Goal: Communication & Community: Ask a question

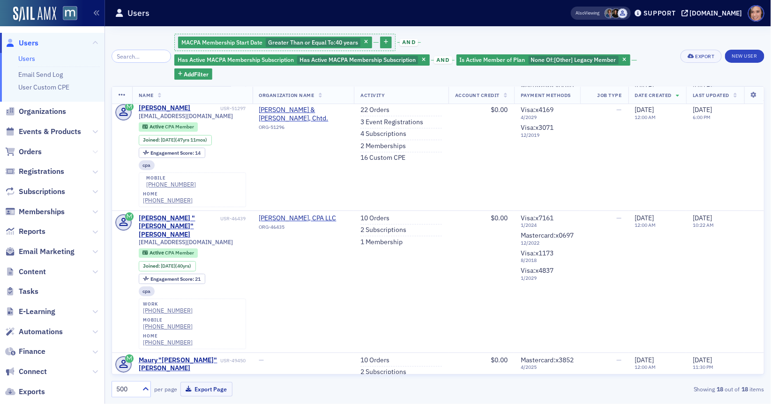
scroll to position [1310, 0]
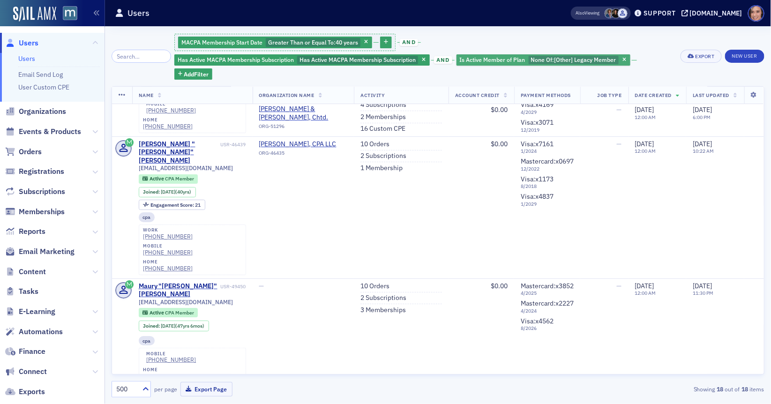
click at [460, 60] on span "Is Active Member of Plan" at bounding box center [493, 59] width 66 height 7
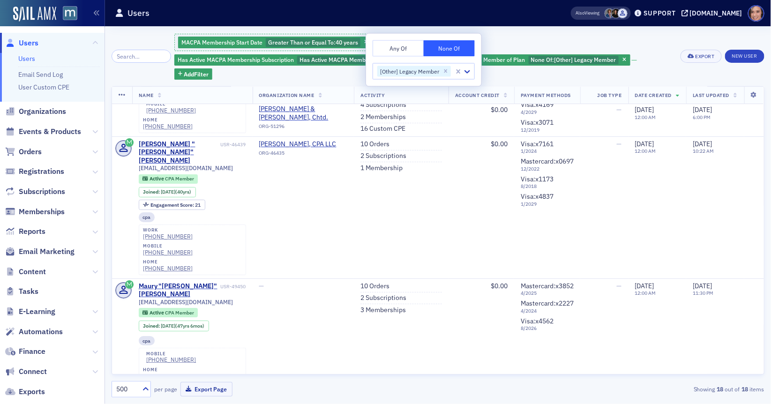
click at [391, 52] on button "Any Of" at bounding box center [398, 48] width 51 height 16
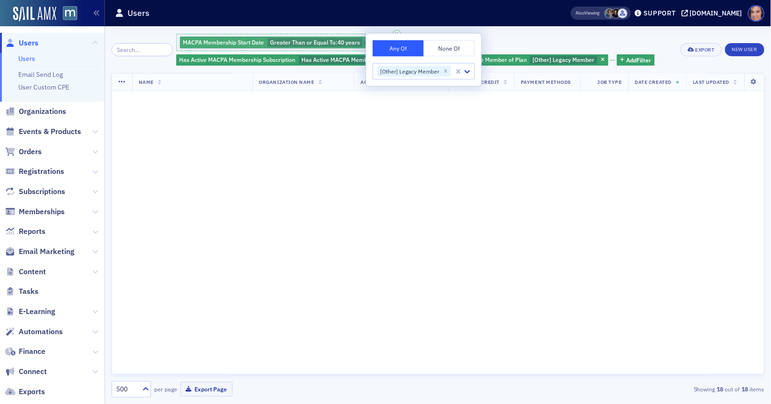
click at [366, 40] on icon "button" at bounding box center [368, 42] width 4 height 5
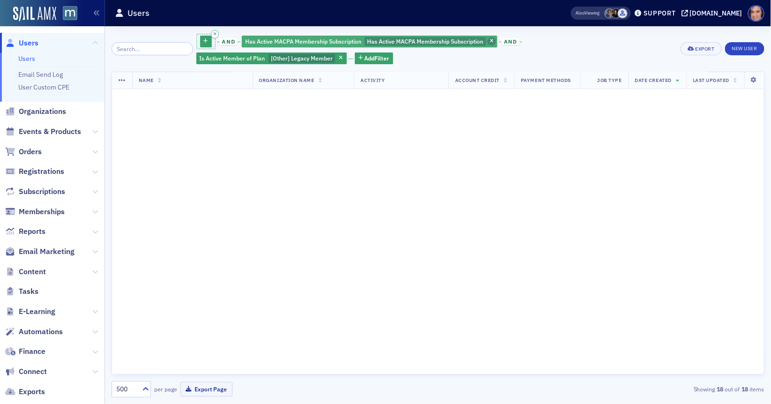
click at [490, 41] on icon "button" at bounding box center [492, 41] width 4 height 5
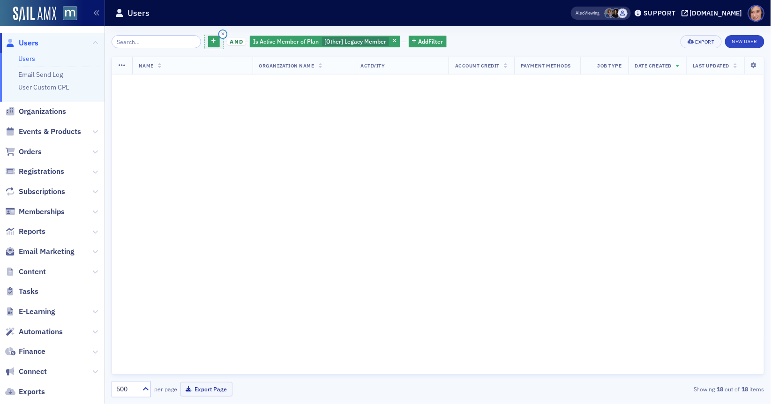
click at [221, 34] on icon "button" at bounding box center [222, 34] width 3 height 4
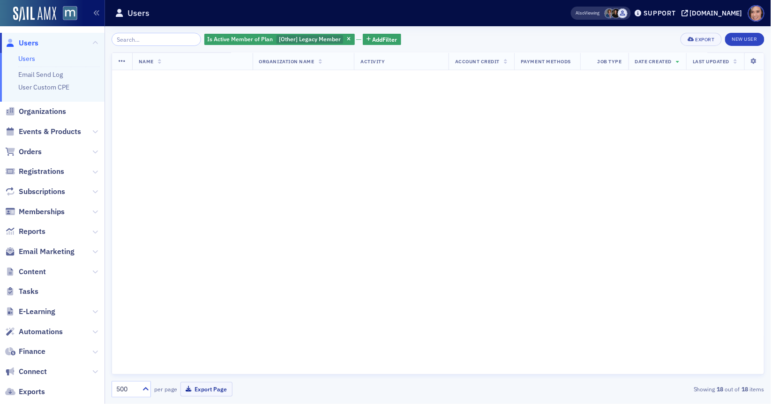
click at [465, 40] on div "Is Active Member of Plan [Other] Legacy Member Add Filter Export New User" at bounding box center [438, 39] width 653 height 13
click at [284, 37] on span "[Other] Legacy Member" at bounding box center [310, 38] width 62 height 7
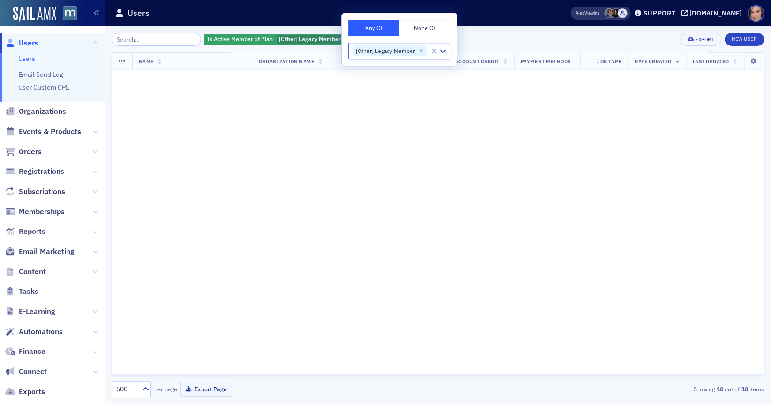
click at [496, 37] on div "Is Active Member of Plan [Other] Legacy Member Add Filter Export New User" at bounding box center [438, 39] width 653 height 13
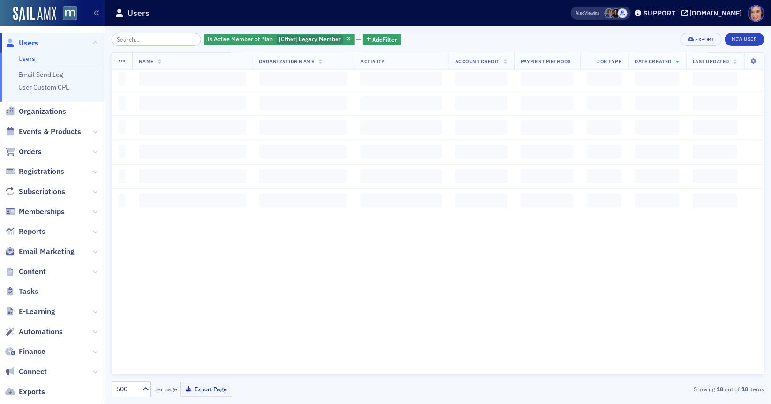
scroll to position [0, 0]
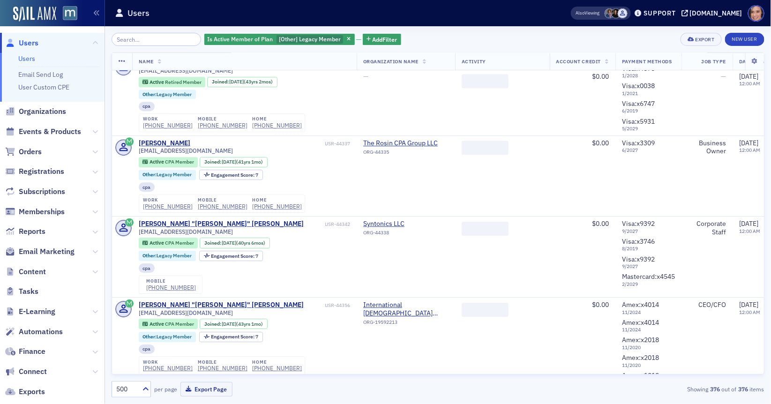
scroll to position [1085, 0]
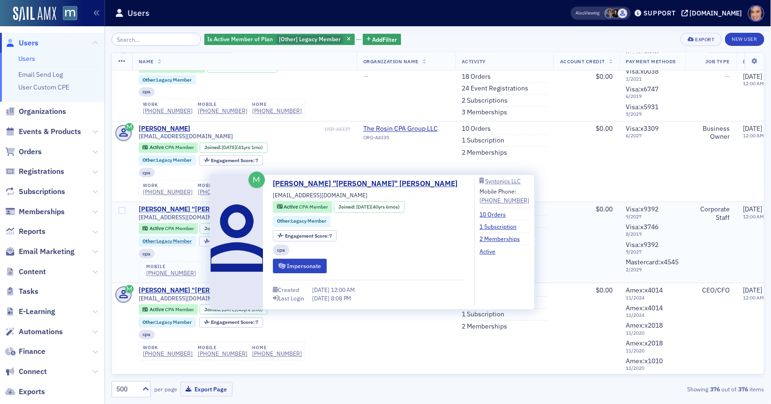
click at [201, 214] on div "[PERSON_NAME] "[PERSON_NAME]" [PERSON_NAME]" at bounding box center [221, 209] width 165 height 8
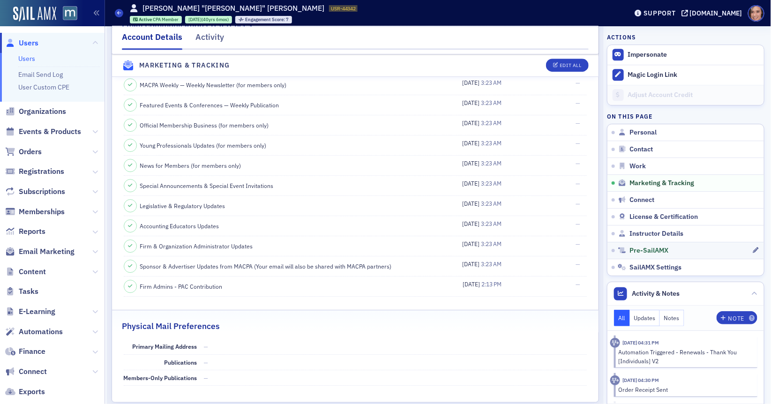
scroll to position [1093, 0]
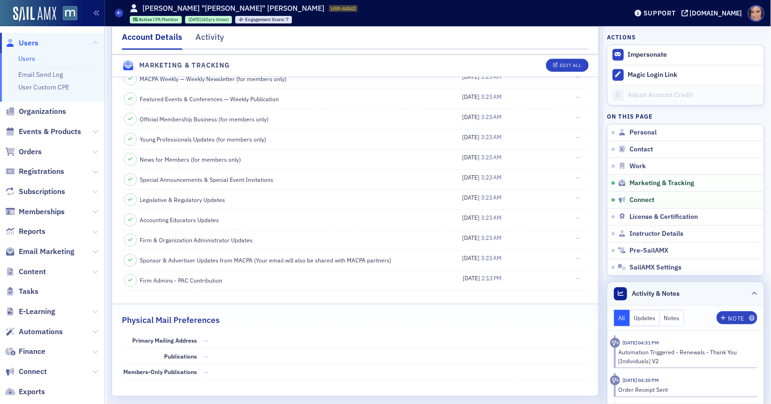
click at [755, 296] on icon at bounding box center [755, 294] width 6 height 6
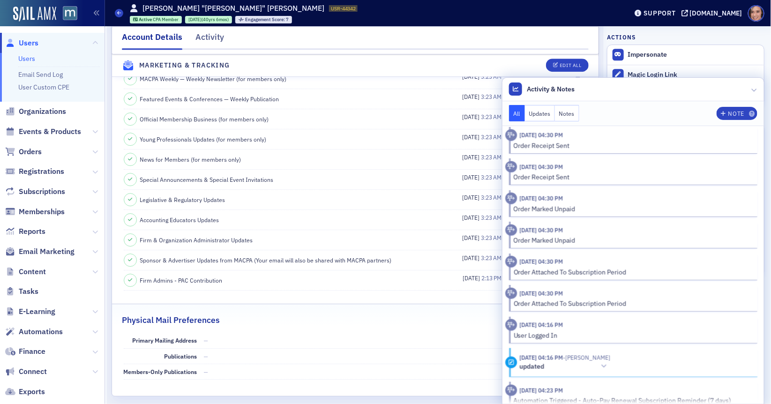
scroll to position [701, 0]
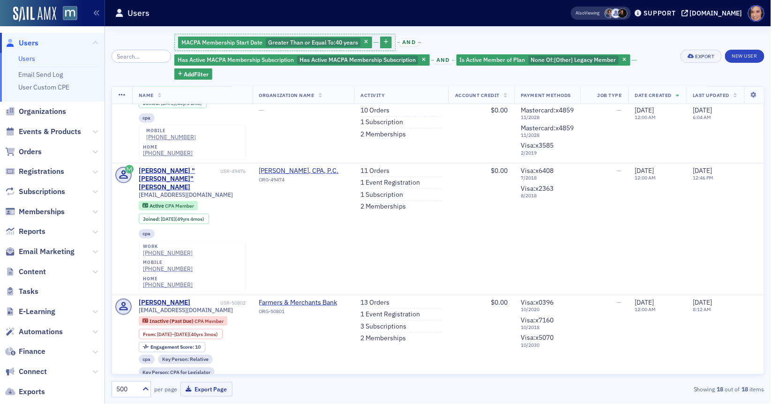
scroll to position [313, 0]
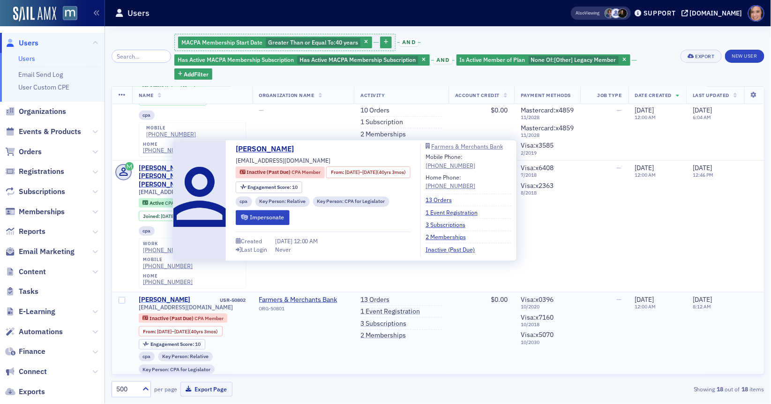
click at [170, 296] on div "Mark Krebs" at bounding box center [165, 300] width 52 height 8
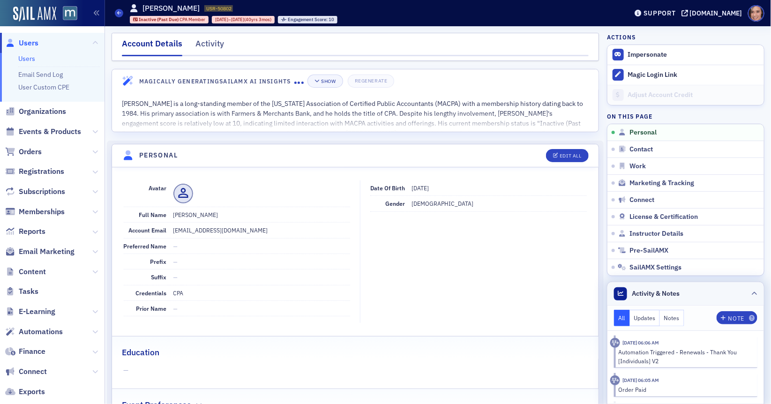
click at [756, 292] on icon at bounding box center [755, 294] width 6 height 6
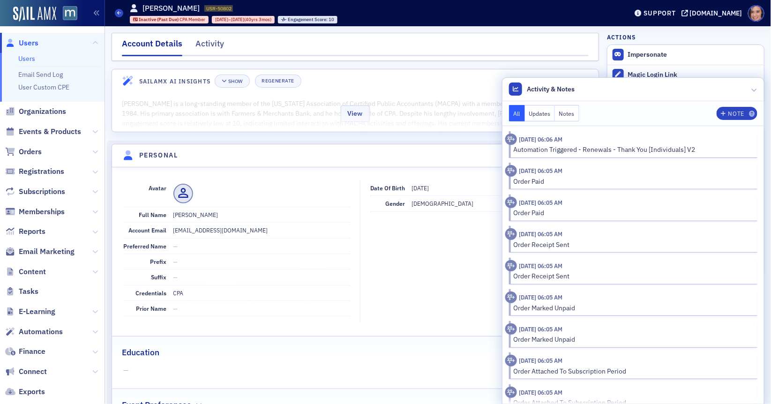
click at [393, 98] on div "View" at bounding box center [355, 111] width 487 height 39
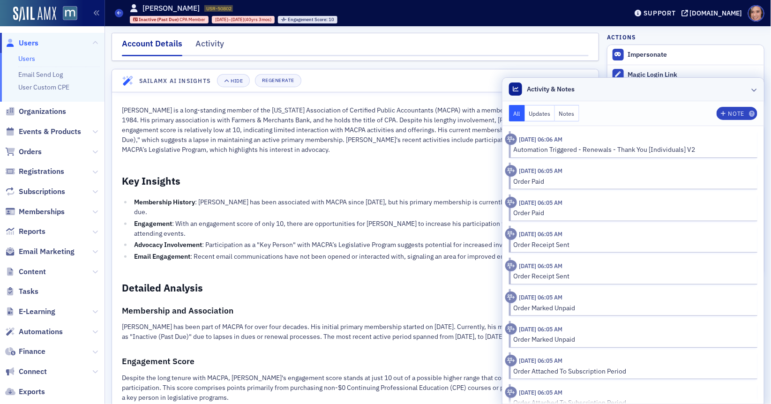
click at [757, 88] on icon at bounding box center [755, 90] width 6 height 6
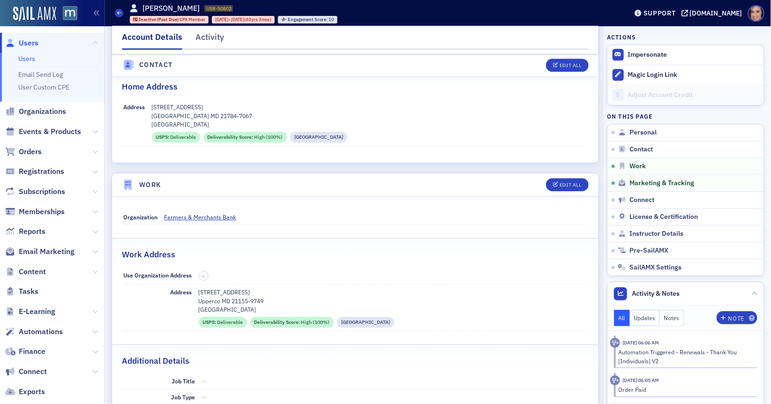
scroll to position [799, 0]
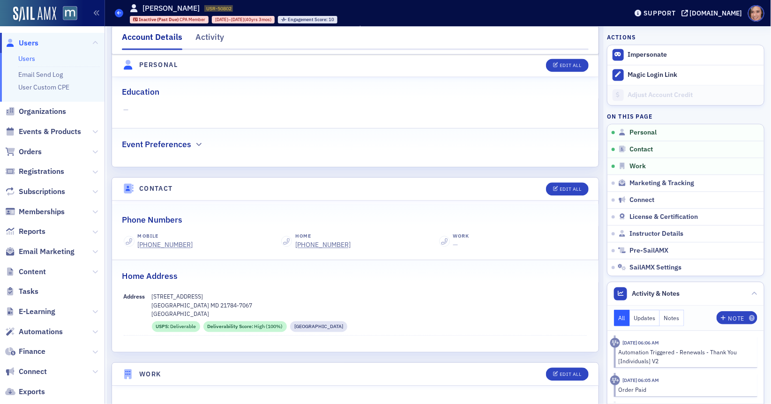
click at [120, 11] on icon at bounding box center [119, 13] width 4 height 4
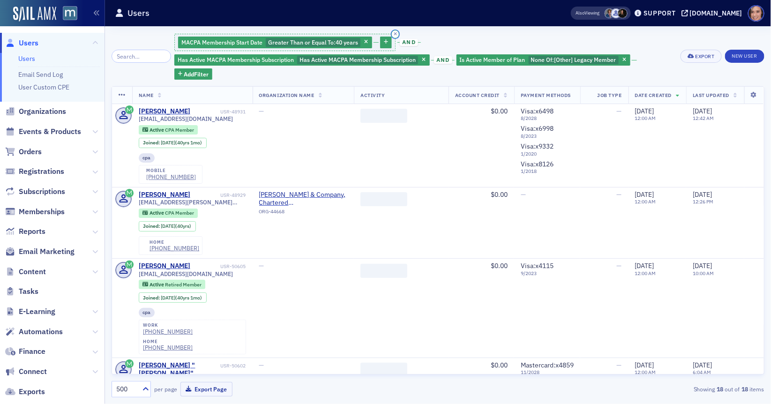
click at [391, 34] on button "button" at bounding box center [395, 34] width 8 height 8
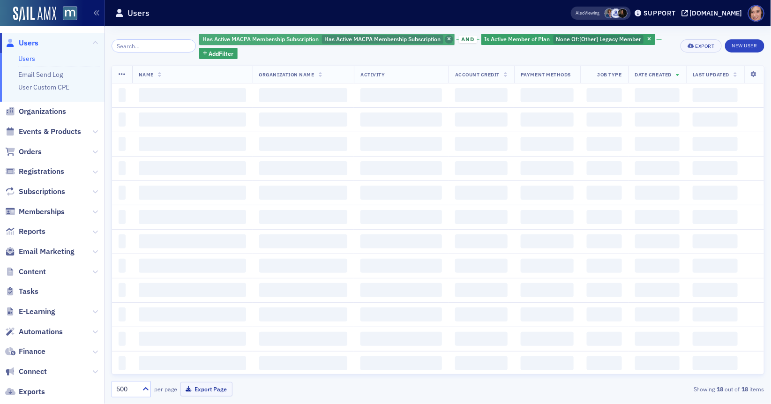
click at [447, 41] on icon "button" at bounding box center [449, 39] width 4 height 5
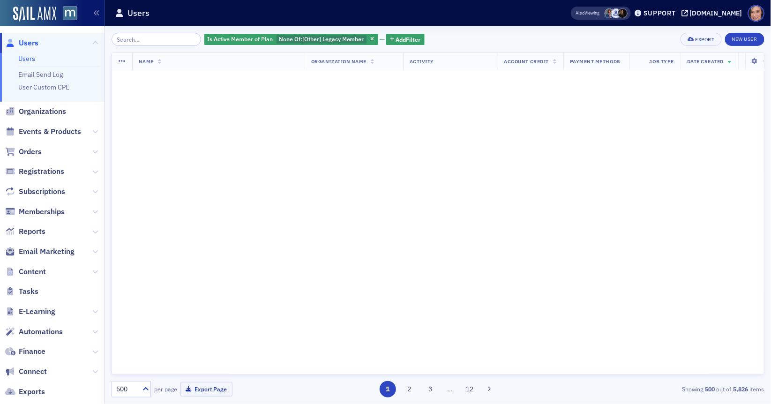
click at [440, 37] on div "Is Active Member of Plan None Of : [Other] Legacy Member Add Filter Export New …" at bounding box center [438, 39] width 653 height 13
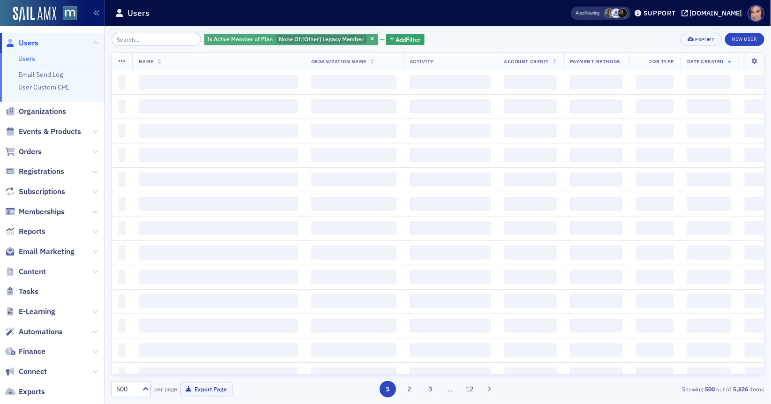
click at [312, 37] on span "[Other] Legacy Member" at bounding box center [333, 38] width 62 height 7
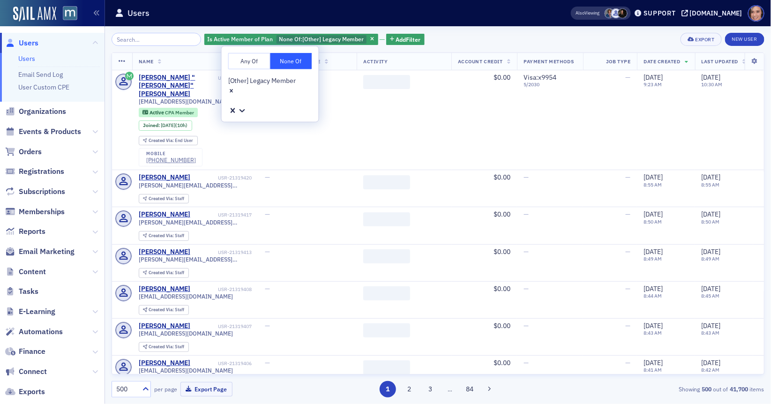
click at [246, 60] on button "Any Of" at bounding box center [249, 61] width 42 height 16
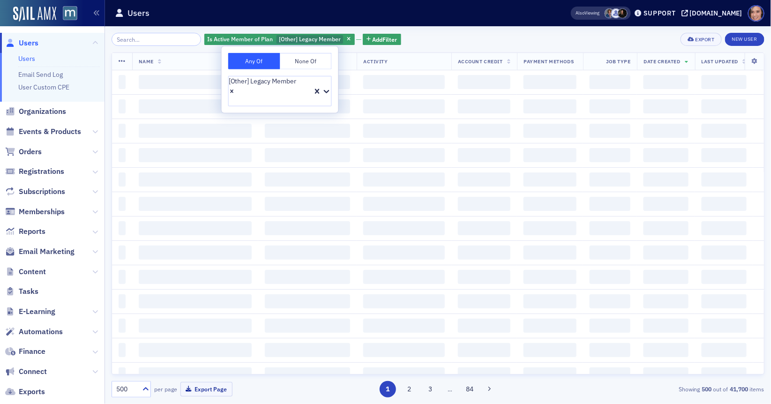
click at [459, 32] on div "Is Active Member of Plan [Other] Legacy Member Add Filter Export New User Name …" at bounding box center [438, 215] width 653 height 378
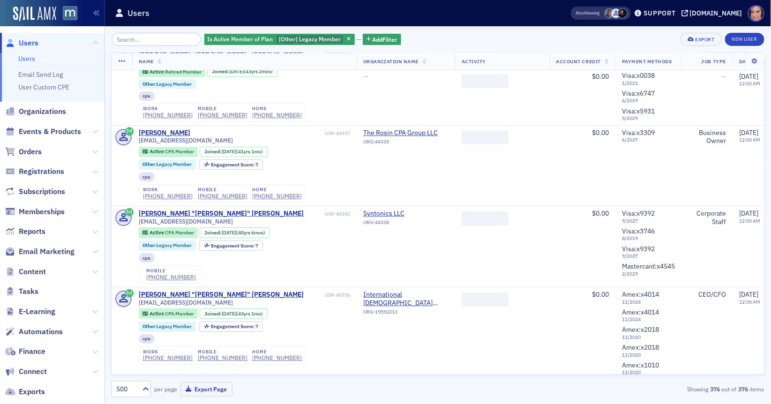
scroll to position [1107, 0]
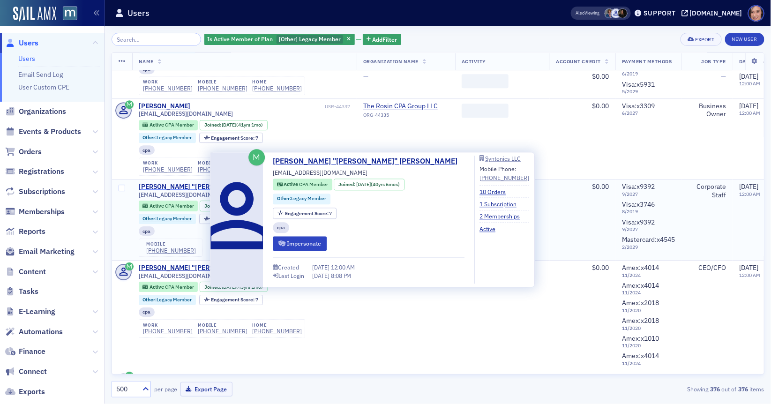
click at [187, 191] on div "Gregory "Greg" Walther" at bounding box center [221, 187] width 165 height 8
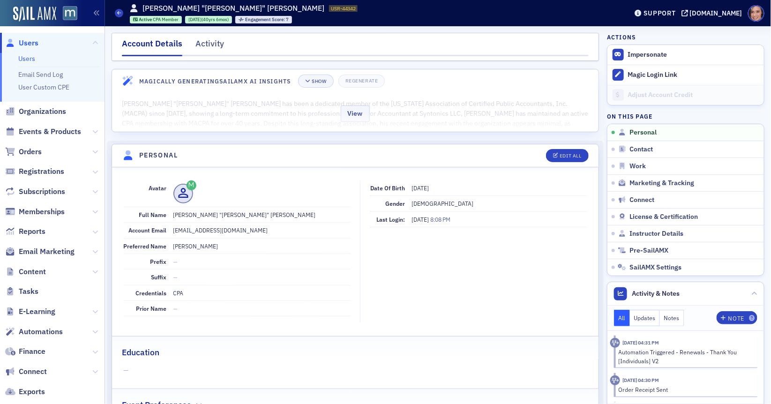
click at [303, 111] on div "View" at bounding box center [355, 111] width 487 height 39
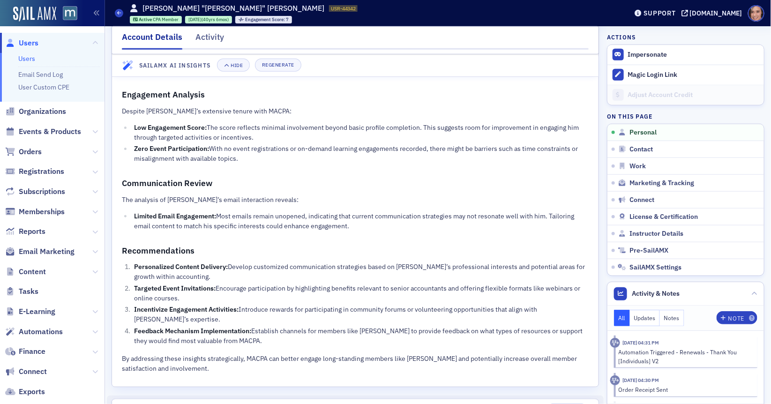
scroll to position [297, 0]
click at [640, 317] on button "Updates" at bounding box center [645, 318] width 30 height 16
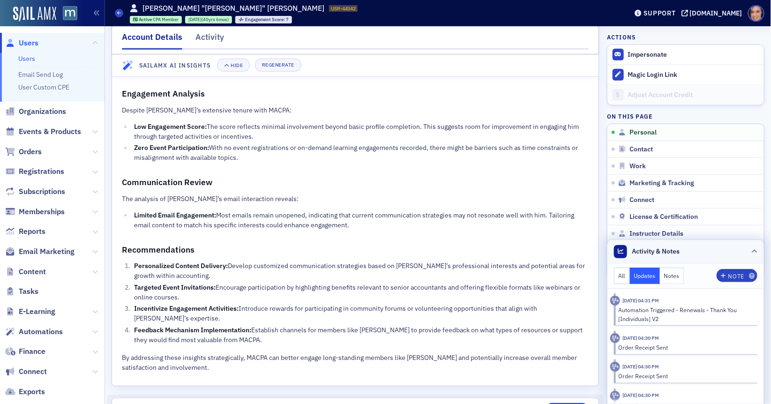
click at [745, 252] on header "Activity & Notes" at bounding box center [685, 251] width 157 height 23
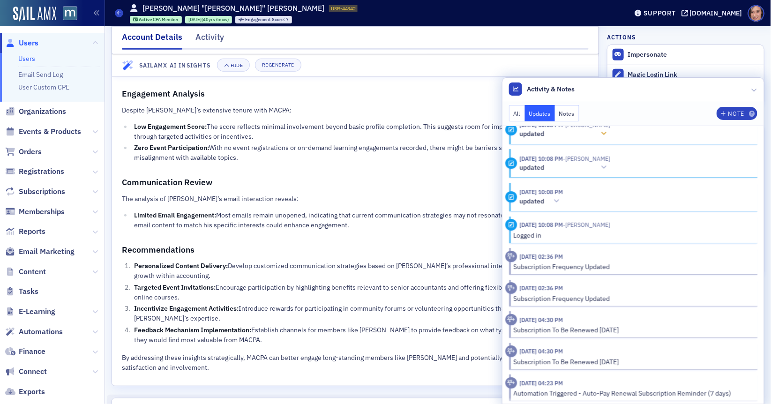
scroll to position [1326, 0]
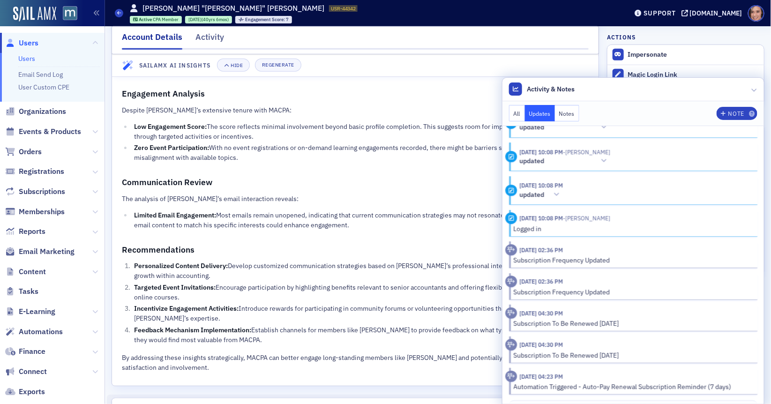
click at [570, 113] on button "Notes" at bounding box center [567, 113] width 24 height 16
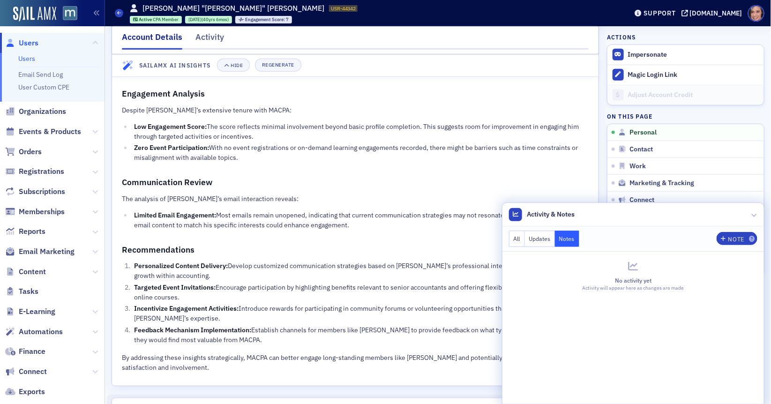
click at [514, 239] on button "All" at bounding box center [517, 239] width 16 height 16
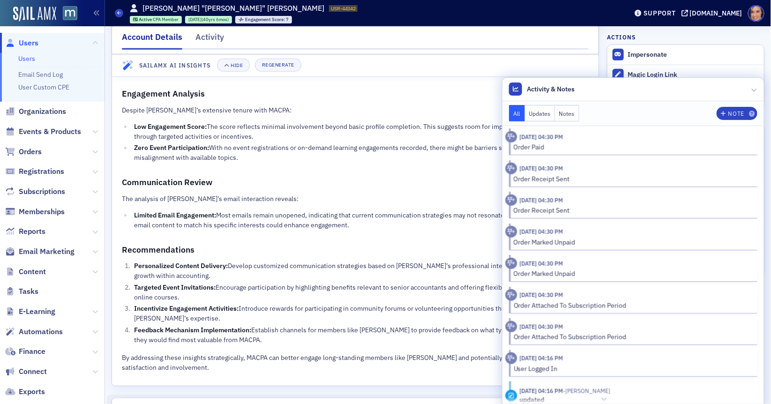
scroll to position [565, 0]
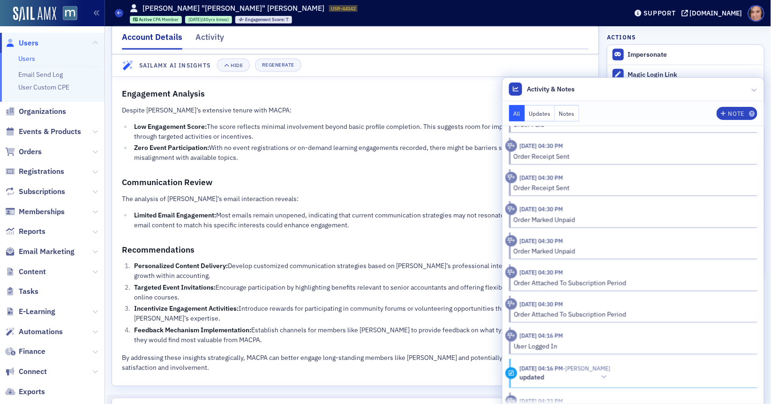
click at [418, 69] on header "SailAMX AI Insights Hide Regenerate" at bounding box center [355, 65] width 487 height 23
click at [755, 88] on icon at bounding box center [755, 90] width 6 height 6
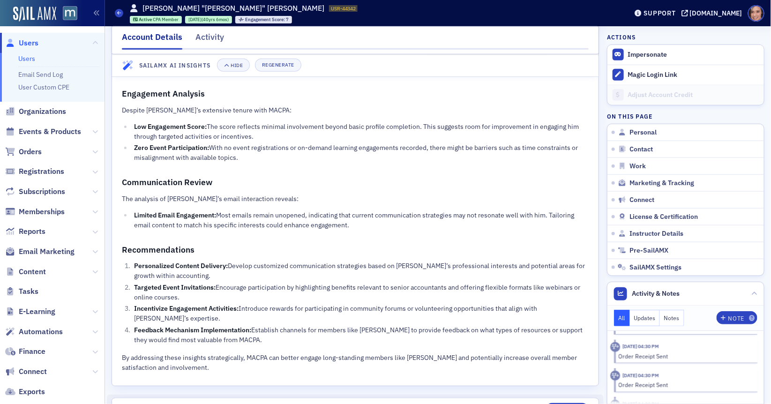
scroll to position [0, 0]
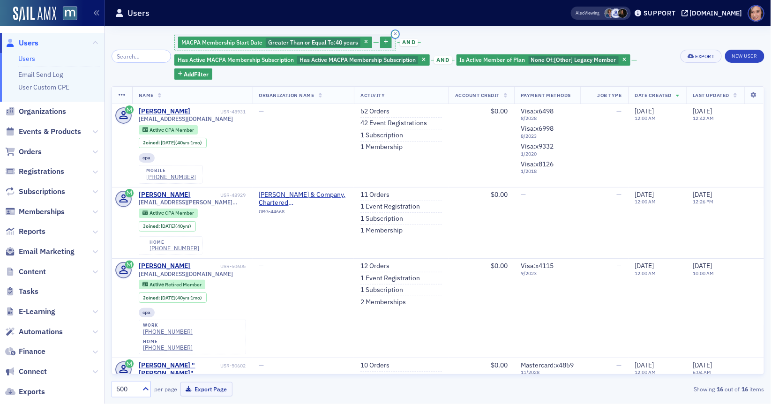
click at [394, 34] on icon "button" at bounding box center [395, 34] width 3 height 4
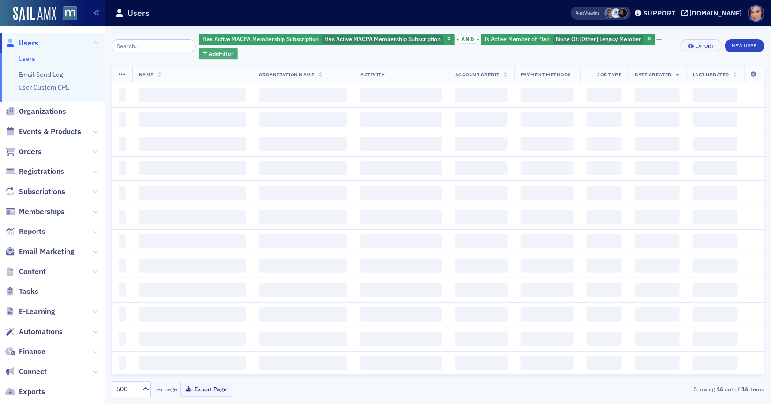
click at [213, 50] on span "Add Filter" at bounding box center [221, 53] width 25 height 8
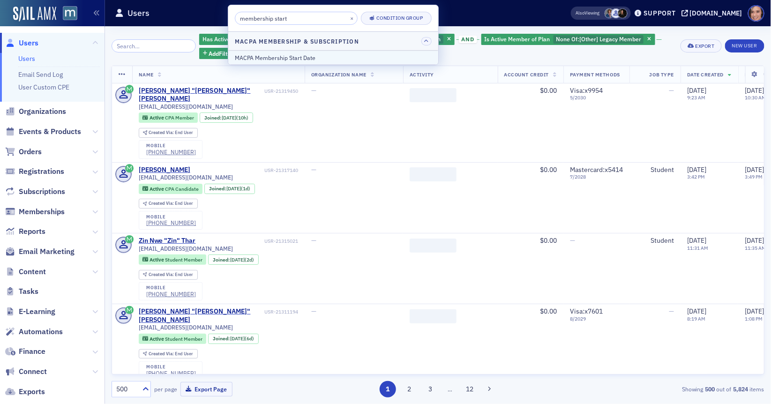
type input "membership start"
click at [322, 55] on div "MACPA Membership Start Date" at bounding box center [333, 57] width 197 height 8
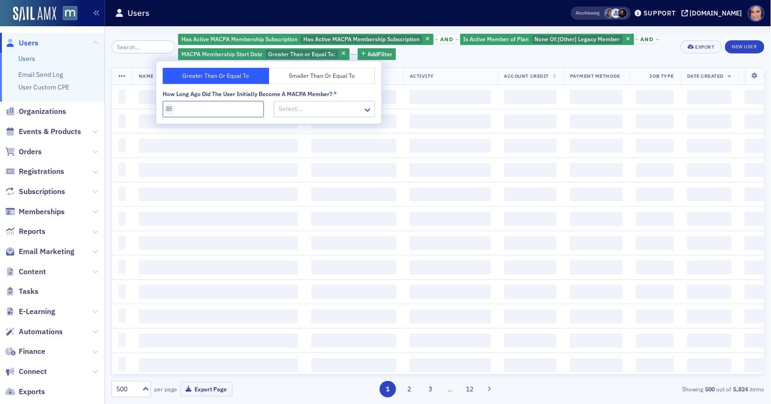
click at [232, 112] on input "How long ago did the user initially become a MACPA member? *" at bounding box center [213, 109] width 101 height 16
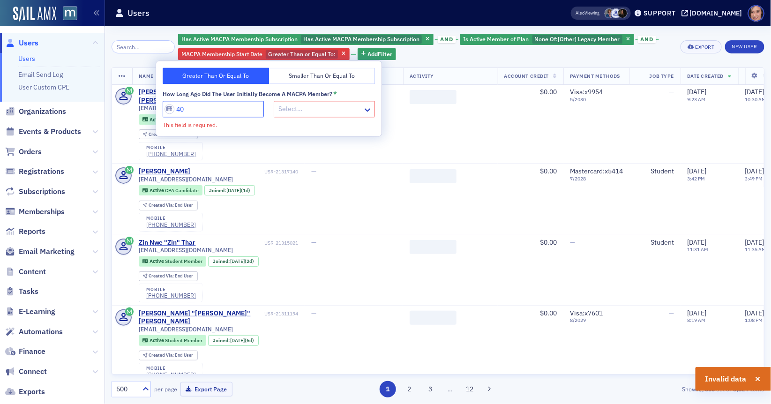
type input "40"
click at [305, 112] on div at bounding box center [319, 110] width 84 height 12
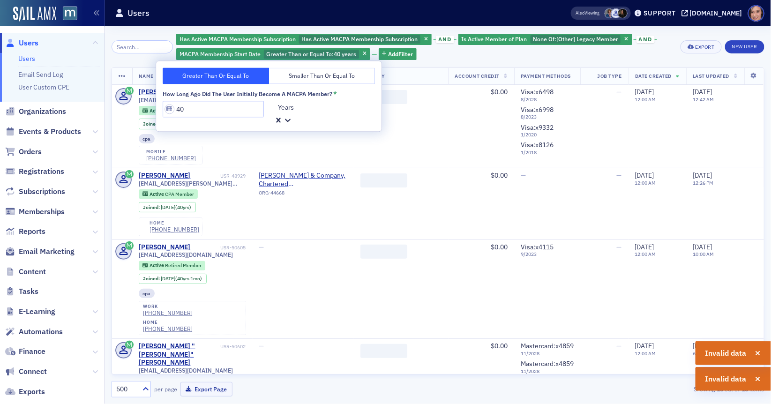
click at [438, 61] on div "Has Active MACPA Membership Subscription Has Active MACPA Membership Subscripti…" at bounding box center [438, 215] width 653 height 365
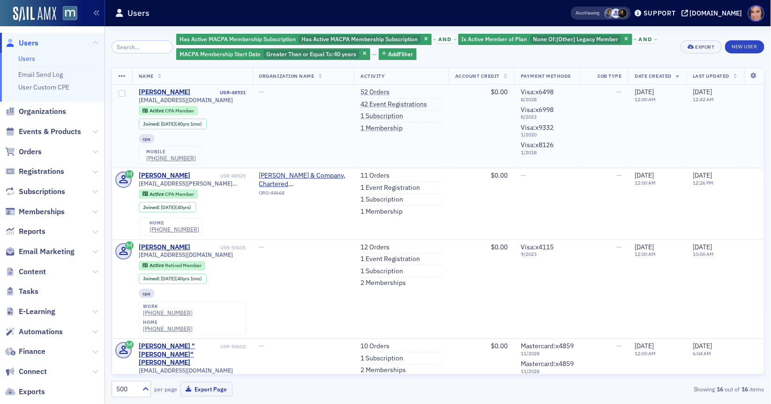
click at [155, 90] on div "Ilene Lawrence" at bounding box center [165, 92] width 52 height 8
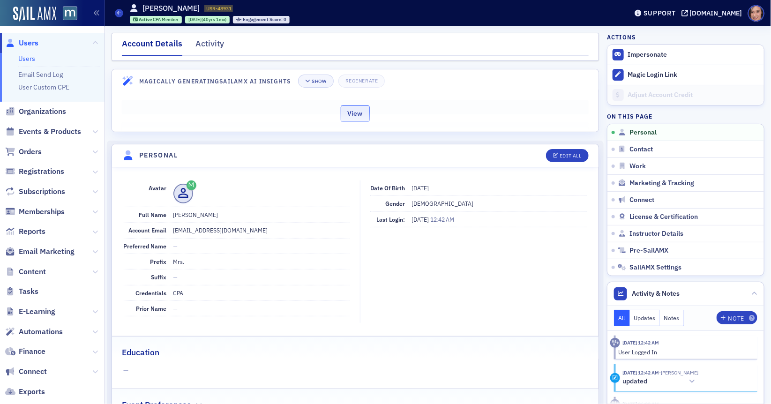
click at [355, 111] on button "View" at bounding box center [355, 113] width 29 height 16
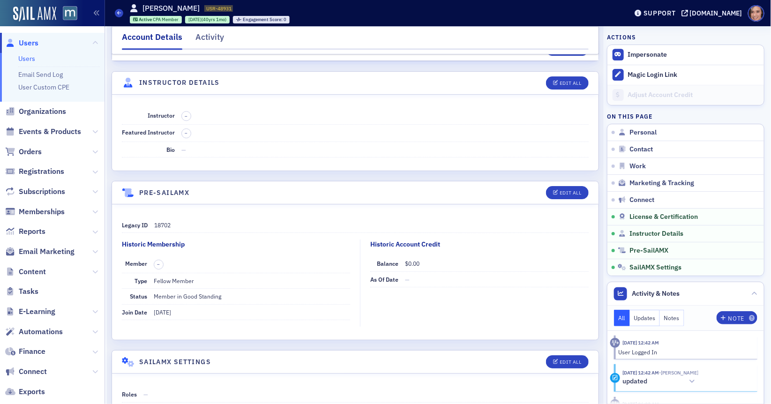
scroll to position [2573, 0]
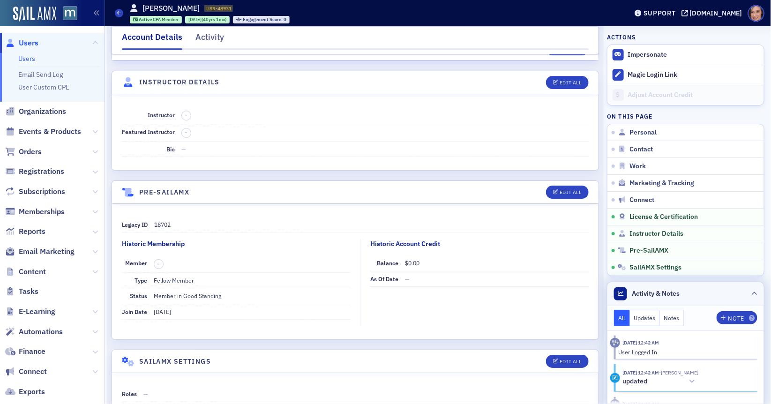
click at [757, 296] on icon at bounding box center [755, 294] width 6 height 6
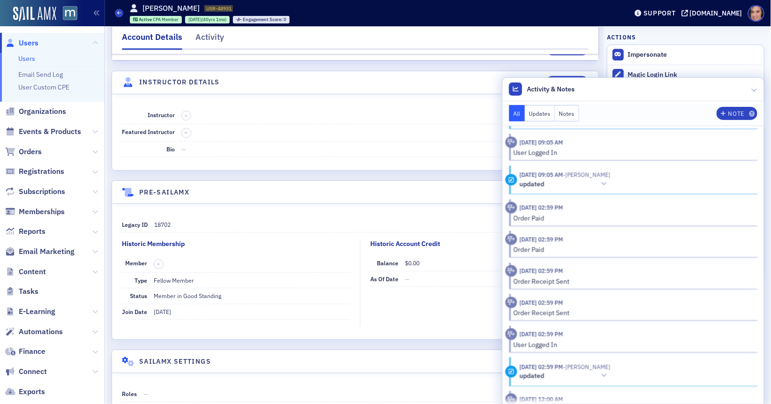
scroll to position [1329, 0]
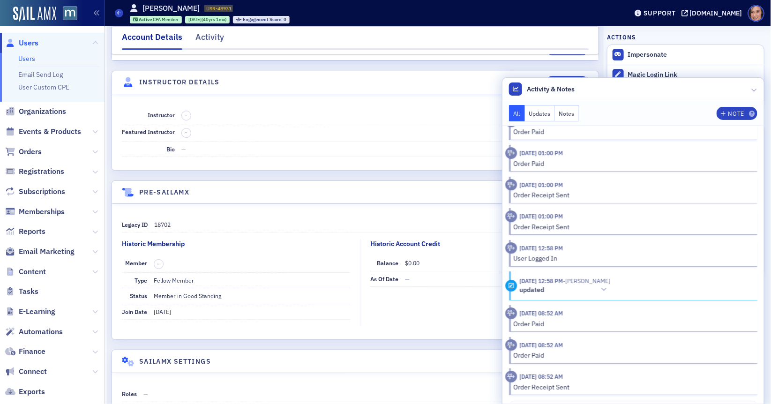
click at [544, 118] on button "Updates" at bounding box center [540, 113] width 30 height 16
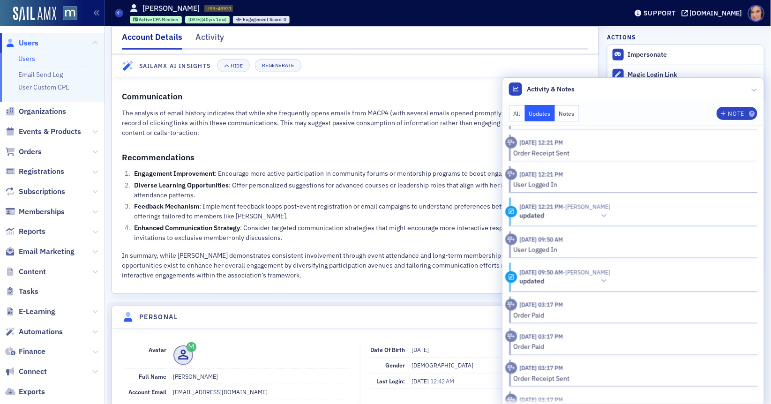
scroll to position [393, 0]
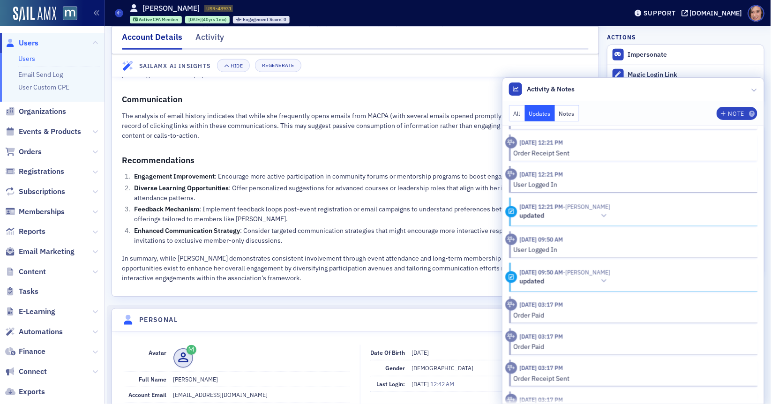
click at [390, 204] on li "Feedback Mechanism : Implement feedback loops post-event registration or email …" at bounding box center [360, 214] width 457 height 20
click at [757, 87] on icon at bounding box center [755, 90] width 6 height 6
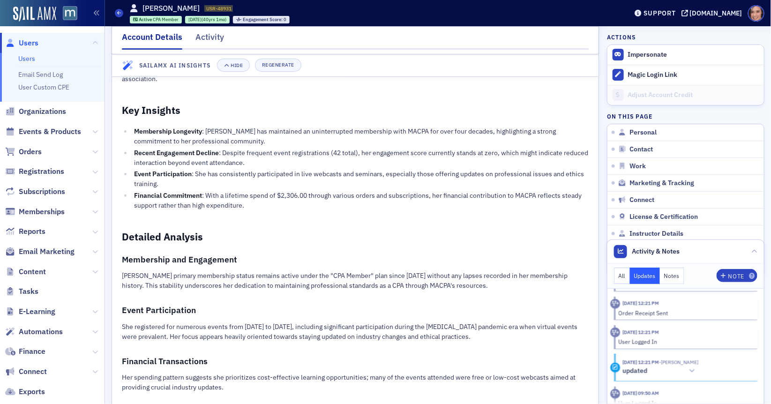
scroll to position [0, 0]
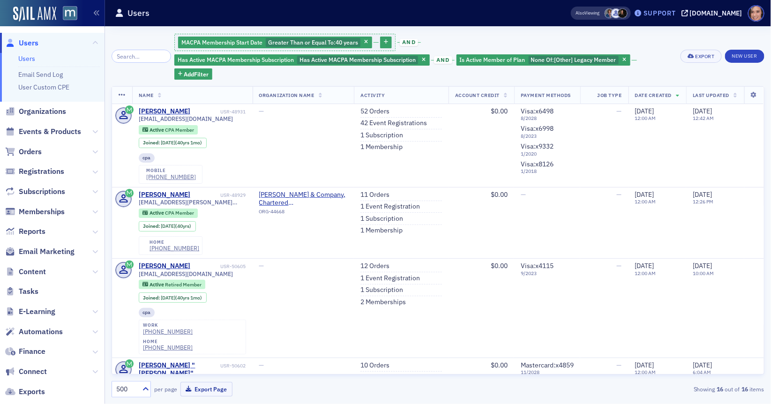
click at [671, 17] on div "Support" at bounding box center [655, 13] width 44 height 13
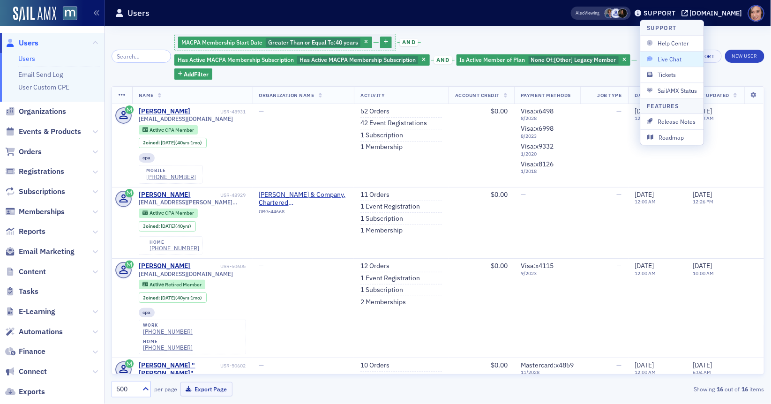
click at [677, 56] on span "Live Chat" at bounding box center [672, 59] width 50 height 8
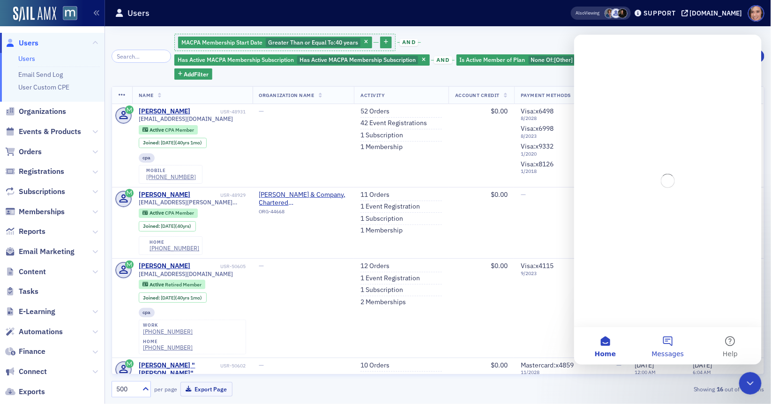
click at [668, 345] on button "Messages" at bounding box center [667, 345] width 62 height 37
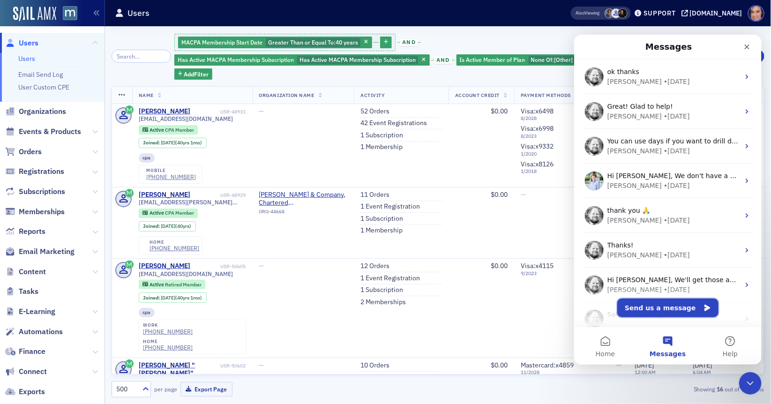
click at [644, 305] on button "Send us a message" at bounding box center [667, 307] width 101 height 19
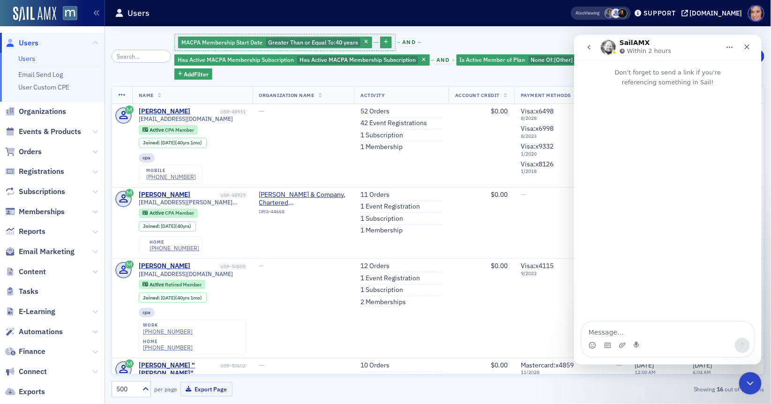
click at [616, 330] on textarea "Message…" at bounding box center [668, 330] width 172 height 16
click at [712, 326] on textarea "Hello, does SailAMX automatically assign those with active membership of 40+ ye…" at bounding box center [668, 324] width 172 height 25
click at [697, 335] on textarea "Hello, does SailAMX automatically assign "legacy member" to those with active m…" at bounding box center [668, 320] width 172 height 35
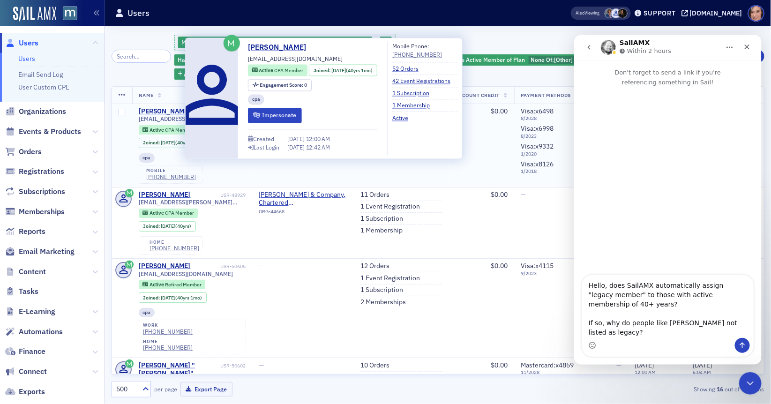
click at [168, 107] on div "Ilene Lawrence" at bounding box center [165, 111] width 52 height 8
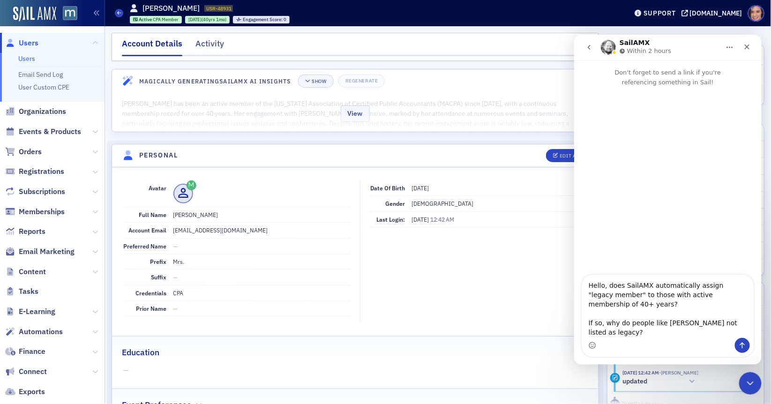
click at [288, 120] on div "View" at bounding box center [355, 111] width 487 height 39
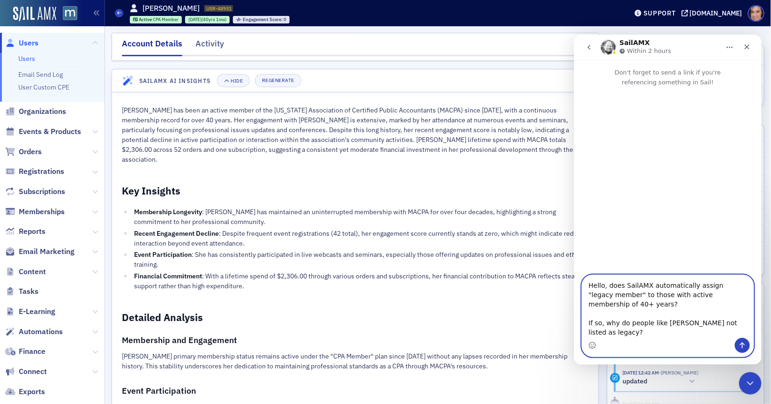
click at [674, 335] on textarea "Hello, does SailAMX automatically assign "legacy member" to those with active m…" at bounding box center [668, 306] width 172 height 63
paste textarea "https://macpa.org/staff/users/users/1edd0161-6c17-6a64-bd45-96c553fa969d/edit"
type textarea "Hello, does SailAMX automatically assign "legacy member" to those with active m…"
click at [739, 345] on icon "Send a message…" at bounding box center [741, 344] width 7 height 7
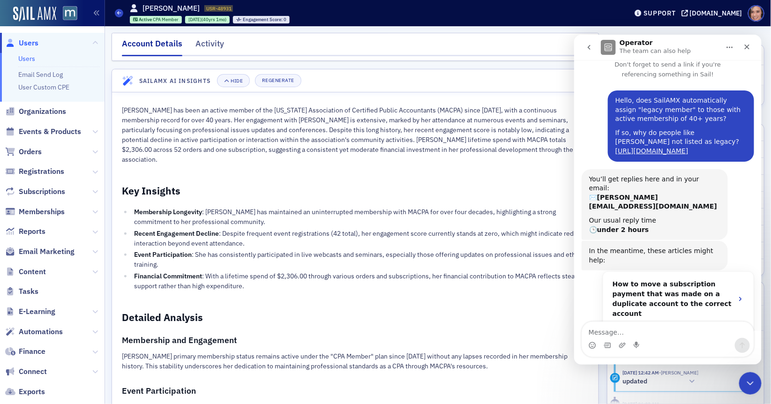
scroll to position [4, 0]
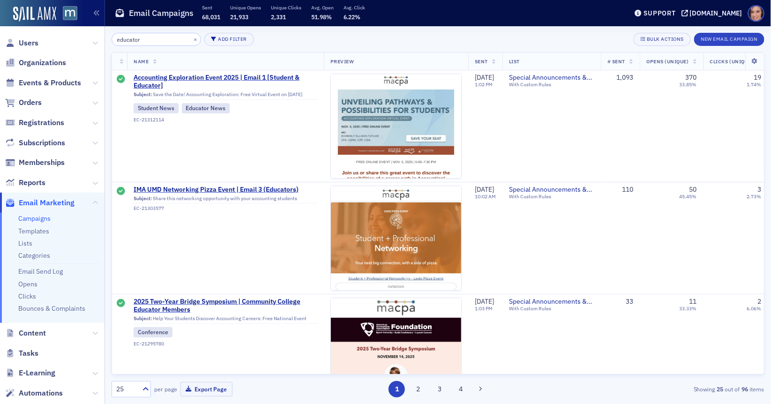
scroll to position [283, 0]
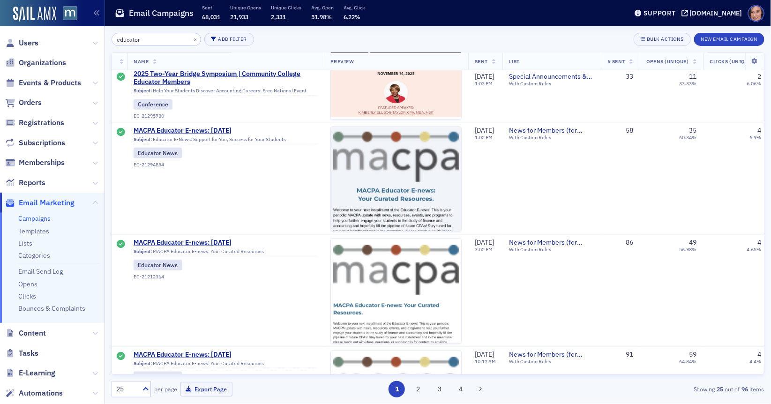
click at [612, 9] on div "Email Campaigns Sent 68,031 Unique Opens 21,933 Unique Clicks 2,331 Avg. Open 5…" at bounding box center [364, 13] width 499 height 25
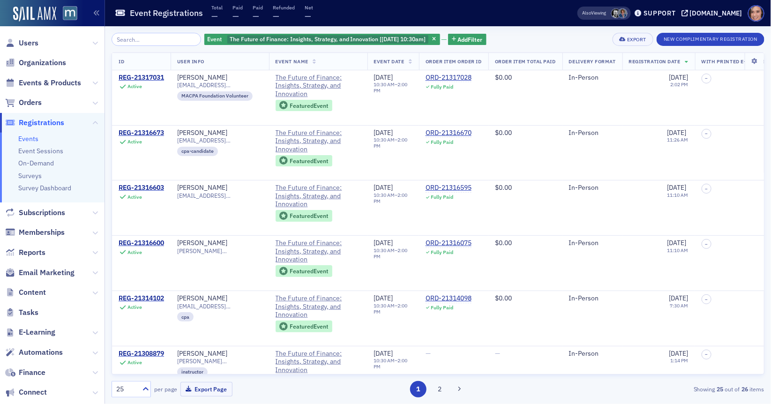
click at [548, 21] on div "Event Registrations Total — Paid — Paid — Refunded — Net —" at bounding box center [331, 13] width 433 height 25
